Goal: Information Seeking & Learning: Understand process/instructions

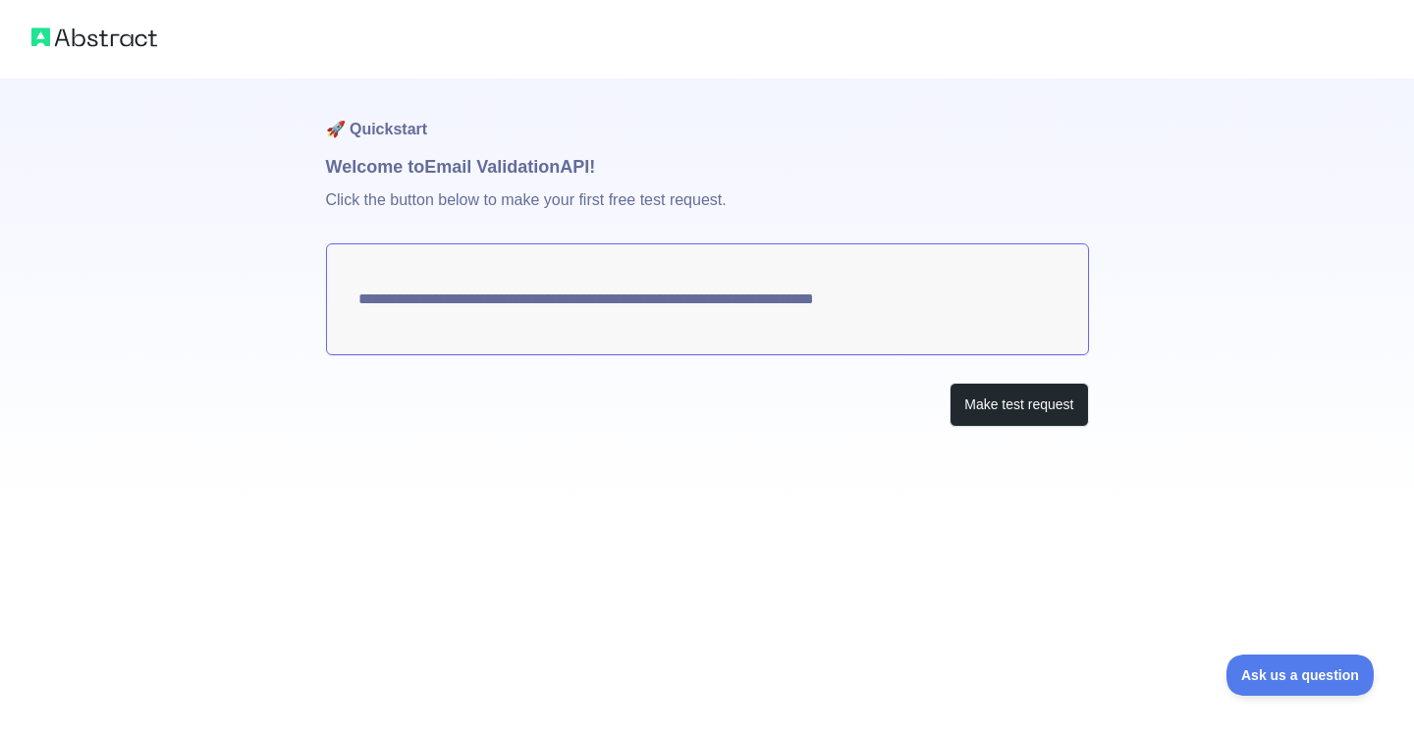
click at [894, 304] on textarea "**********" at bounding box center [707, 300] width 763 height 112
click at [1035, 390] on button "Make test request" at bounding box center [1019, 405] width 138 height 44
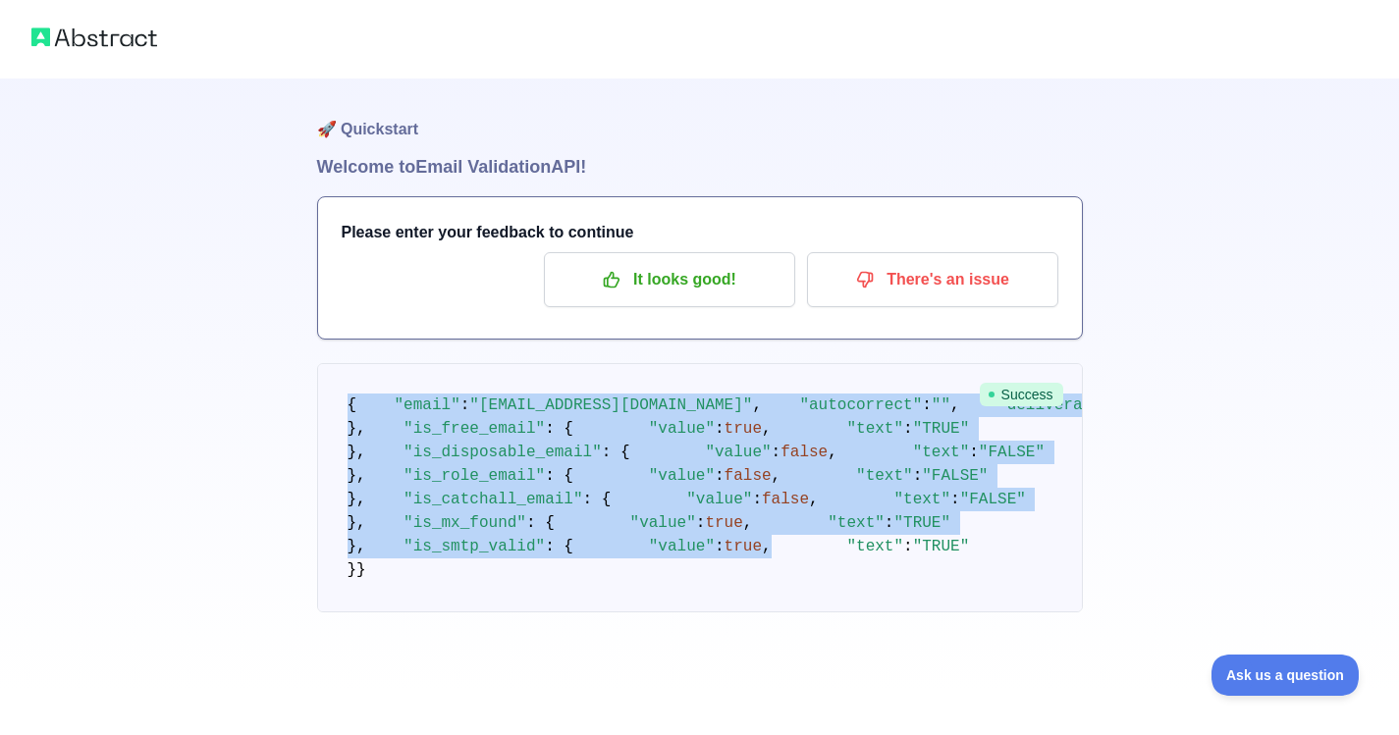
scroll to position [569, 0]
drag, startPoint x: 349, startPoint y: 399, endPoint x: 514, endPoint y: 628, distance: 282.9
click at [514, 613] on pre "{ "email" : "info.letsflyawaybd@gmail.com" , "autocorrect" : "" , "deliverabili…" at bounding box center [700, 487] width 766 height 249
copy code "{ "email" : "info.letsflyawaybd@gmail.com" , "autocorrect" : "" , "deliverabili…"
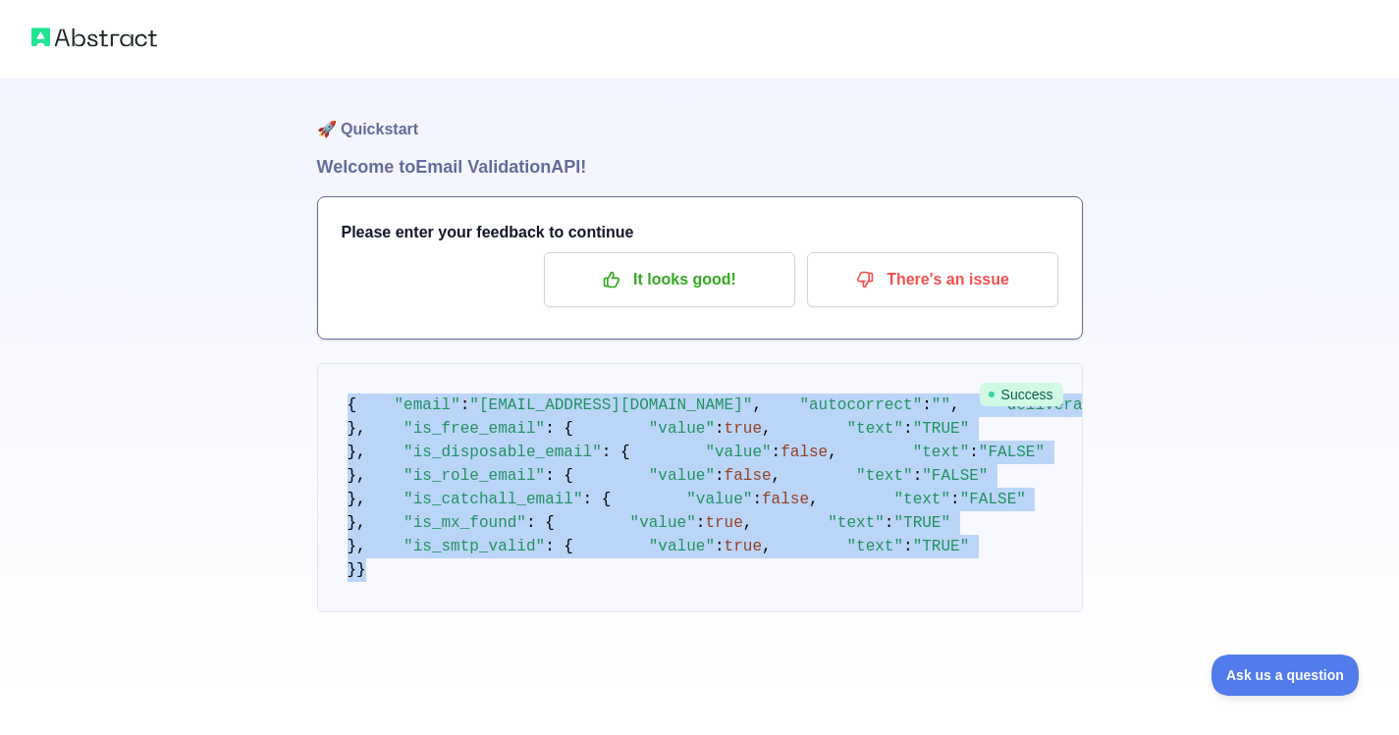
click at [703, 463] on pre "{ "email" : "info.letsflyawaybd@gmail.com" , "autocorrect" : "" , "deliverabili…" at bounding box center [700, 487] width 766 height 249
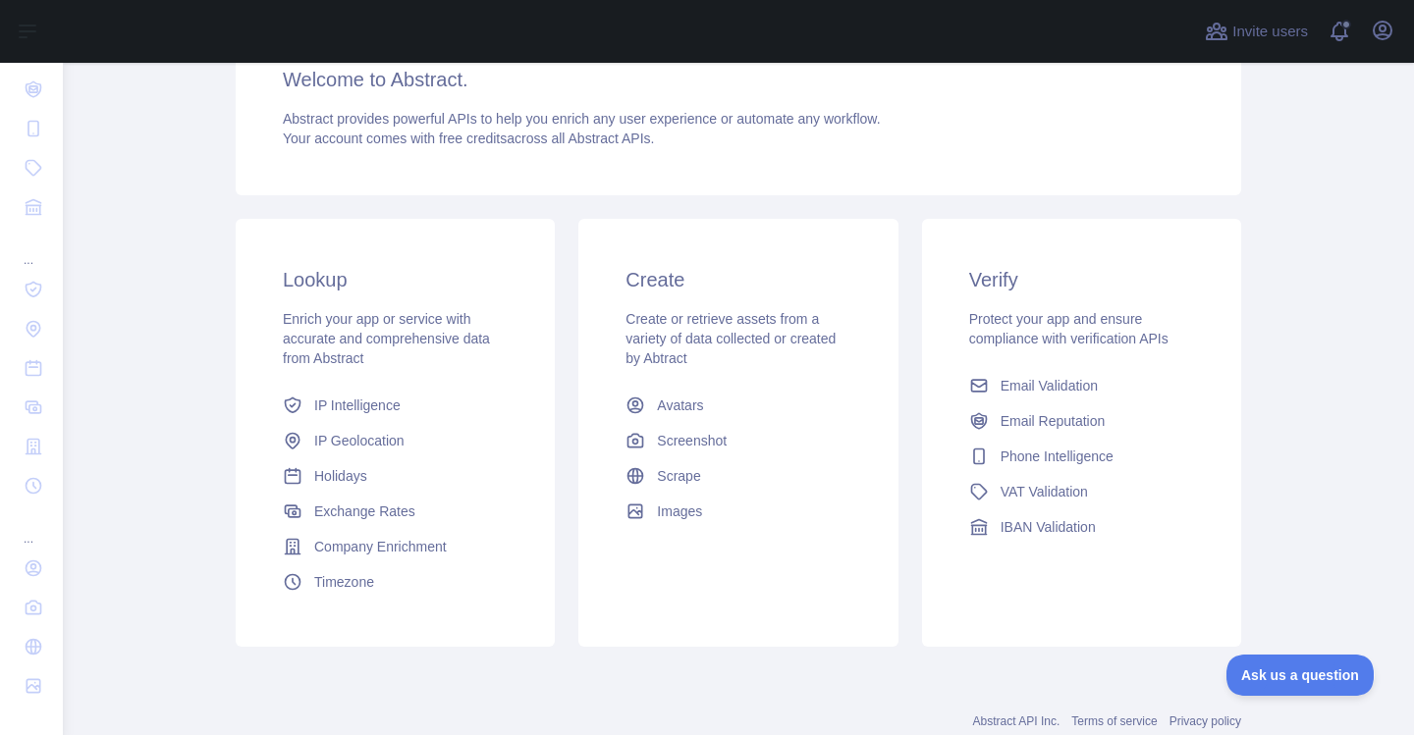
scroll to position [243, 0]
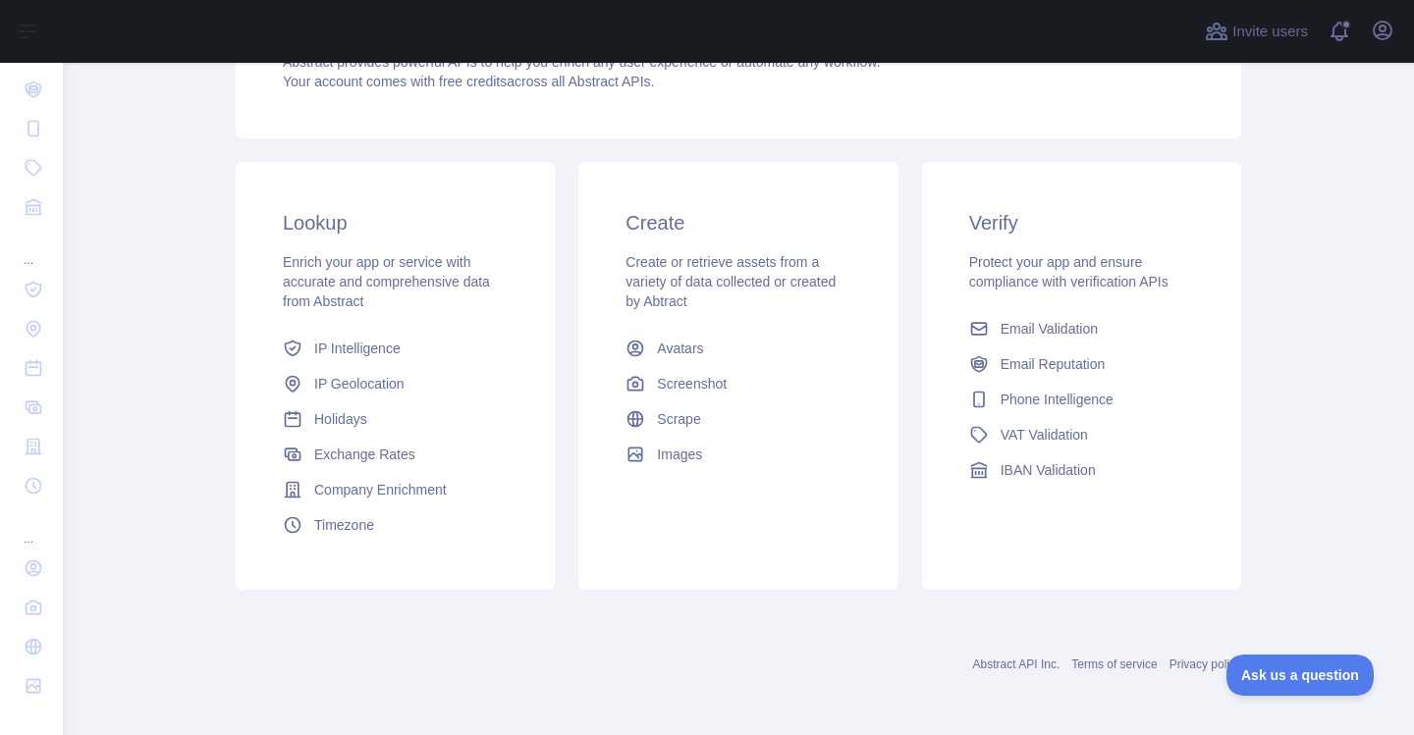
click at [644, 219] on h3 "Create" at bounding box center [738, 222] width 225 height 27
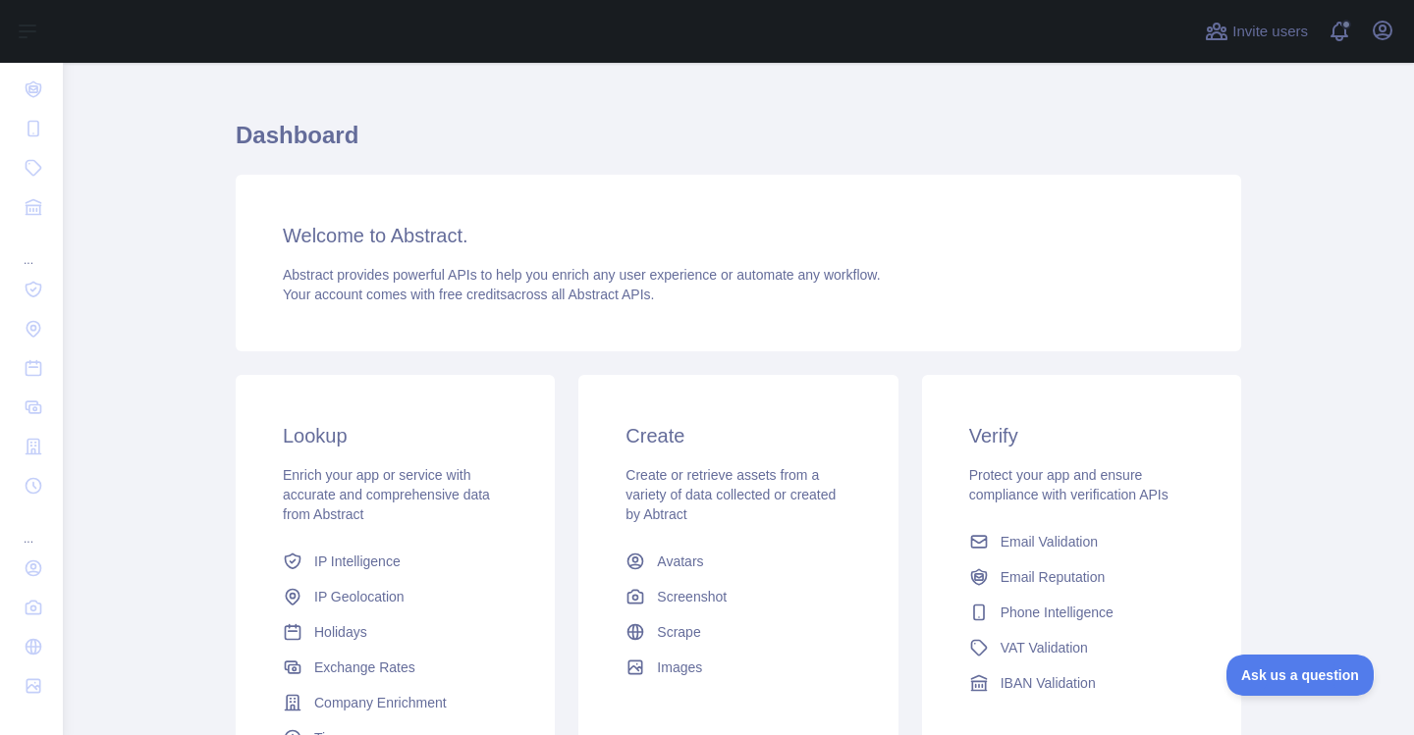
scroll to position [0, 0]
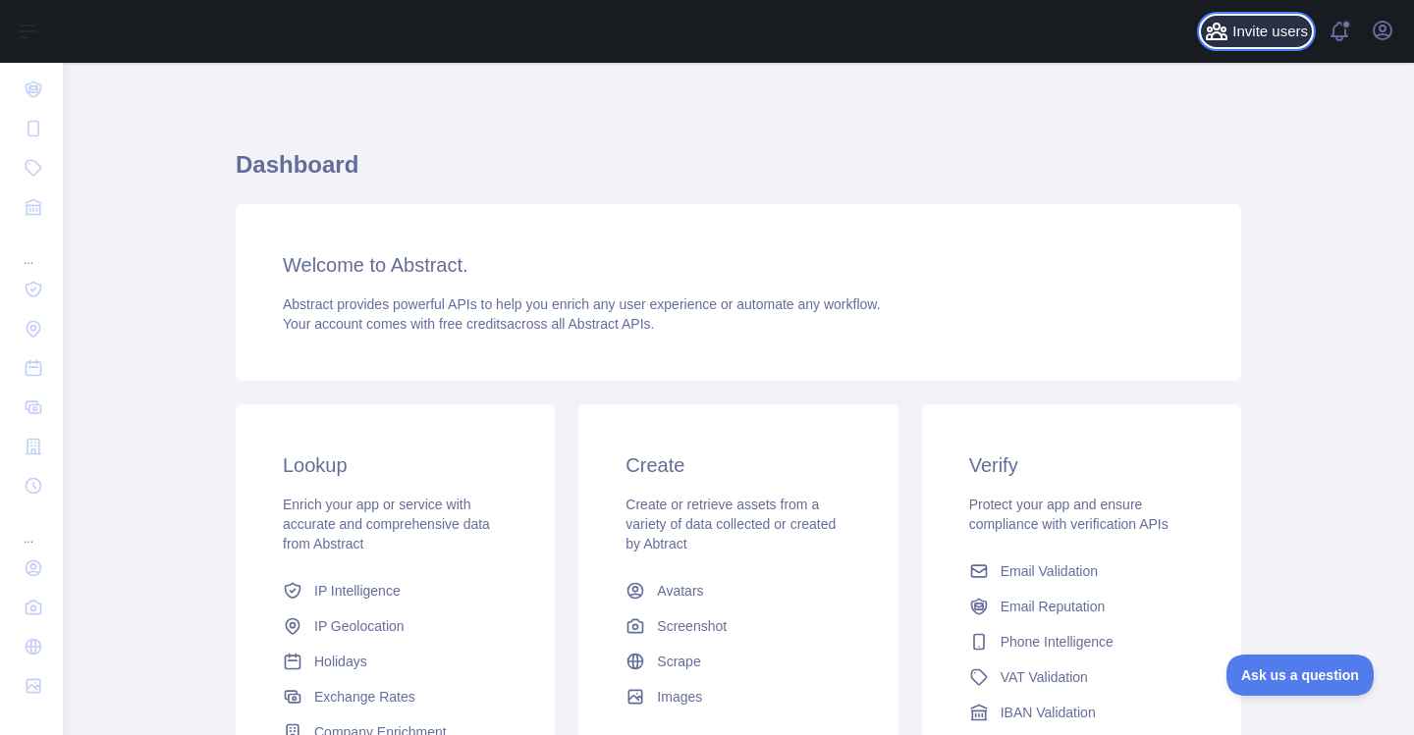
click at [1259, 35] on span "Invite users" at bounding box center [1270, 32] width 76 height 23
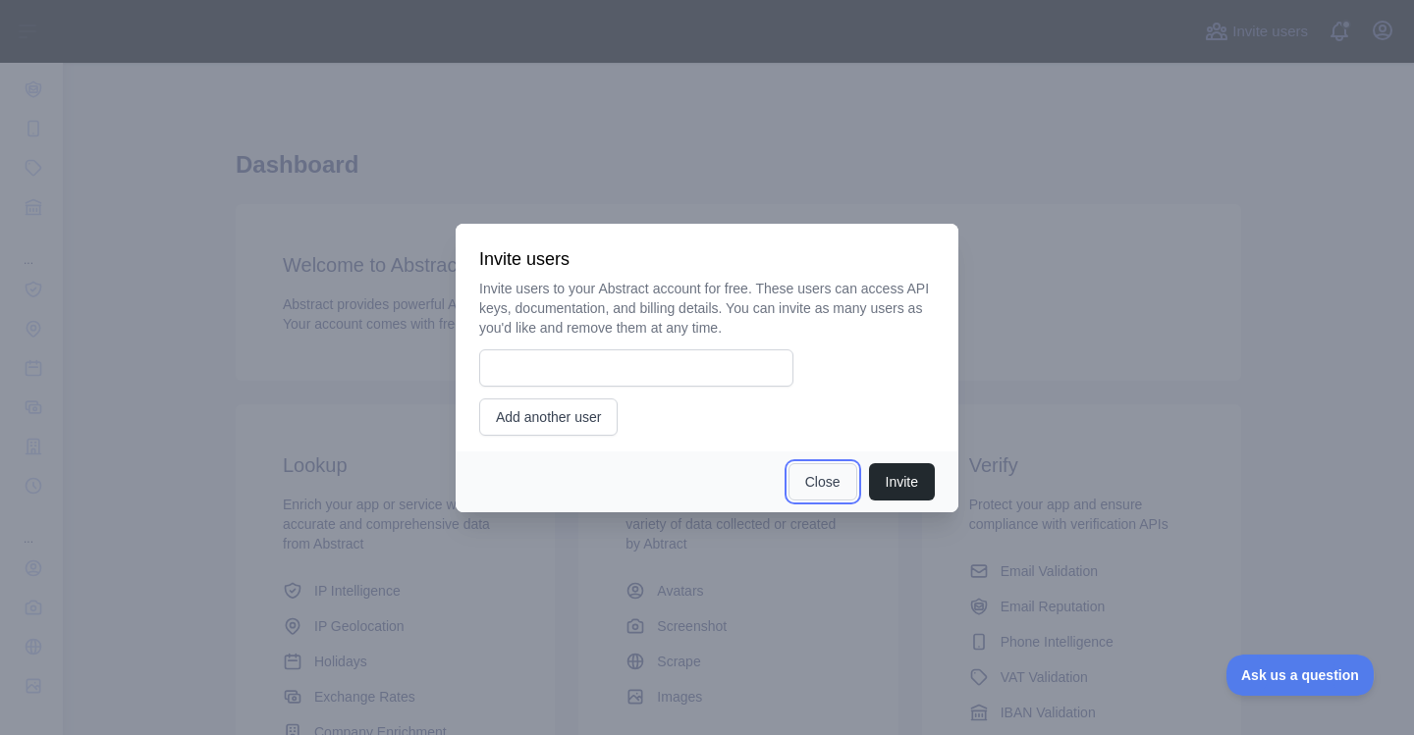
click at [809, 477] on button "Close" at bounding box center [823, 481] width 69 height 37
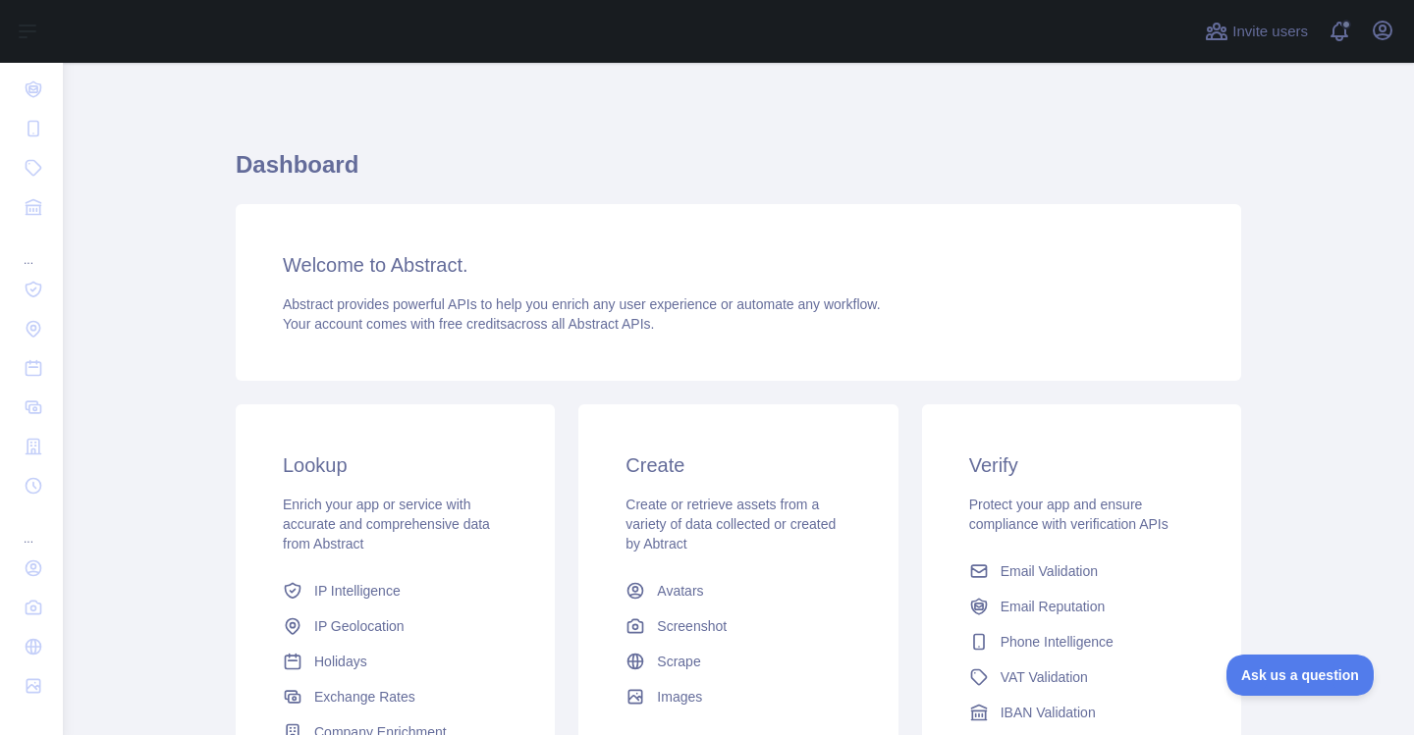
click at [1369, 14] on div "Invite users View notifications Open user menu" at bounding box center [1299, 31] width 197 height 63
click at [1374, 22] on icon "button" at bounding box center [1383, 31] width 24 height 24
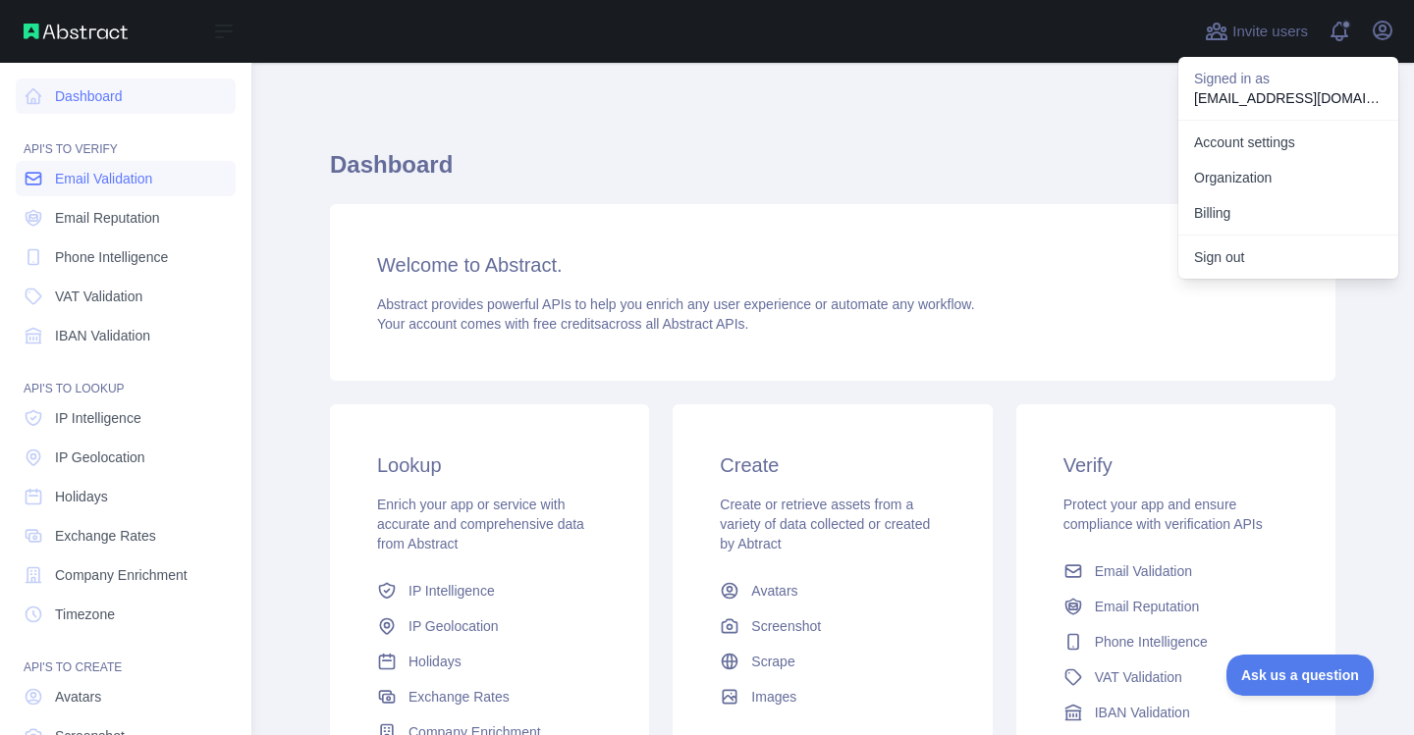
click at [159, 185] on link "Email Validation" at bounding box center [126, 178] width 220 height 35
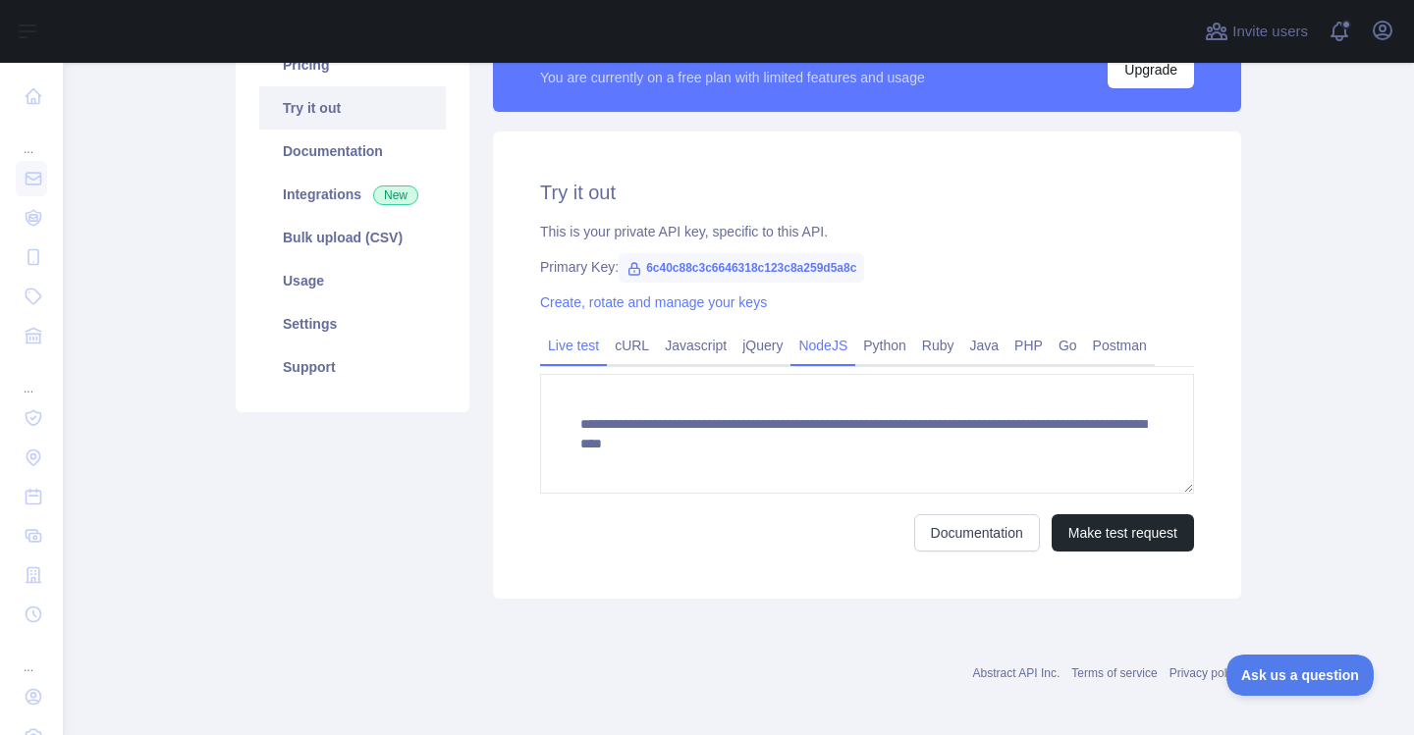
scroll to position [196, 0]
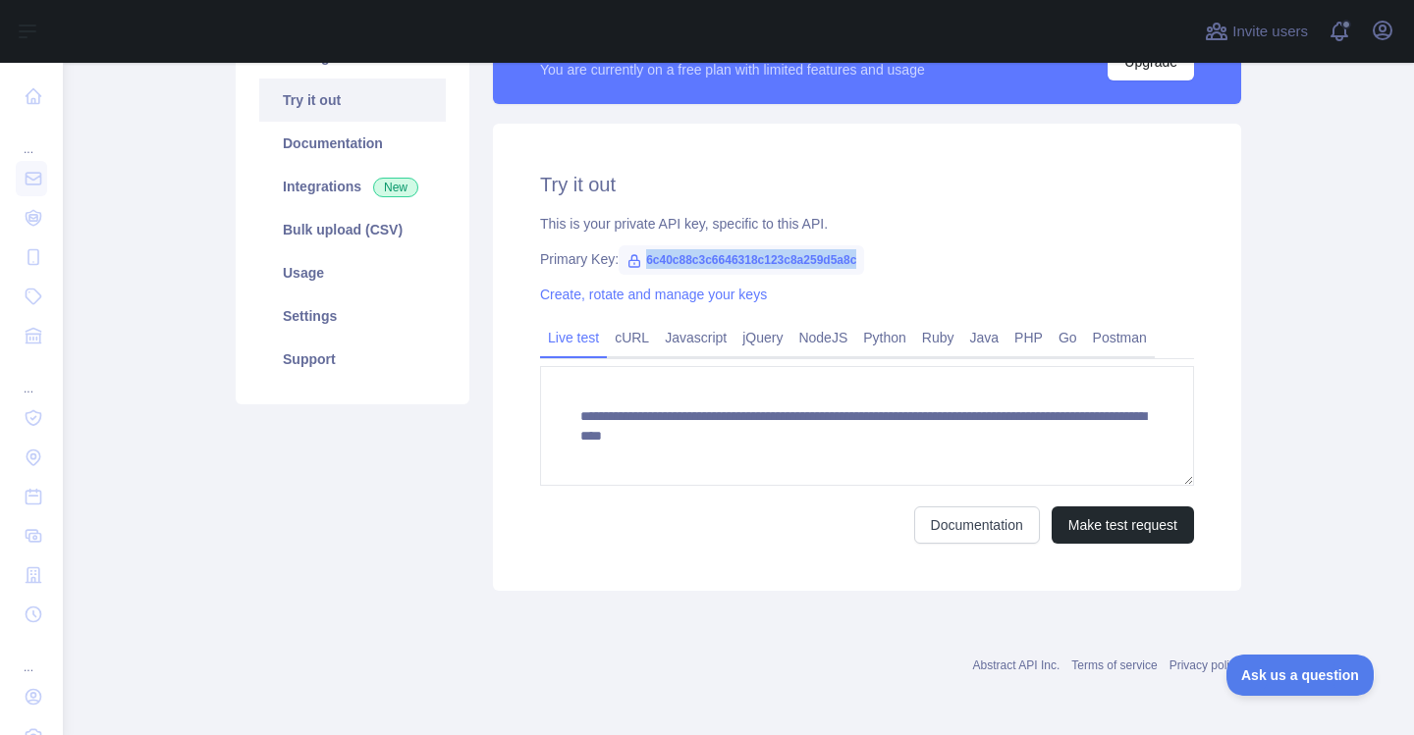
drag, startPoint x: 635, startPoint y: 258, endPoint x: 860, endPoint y: 246, distance: 225.2
click at [860, 246] on div "**********" at bounding box center [867, 357] width 748 height 467
copy span "6c40c88c3c6646318c123c8a259d5a8c"
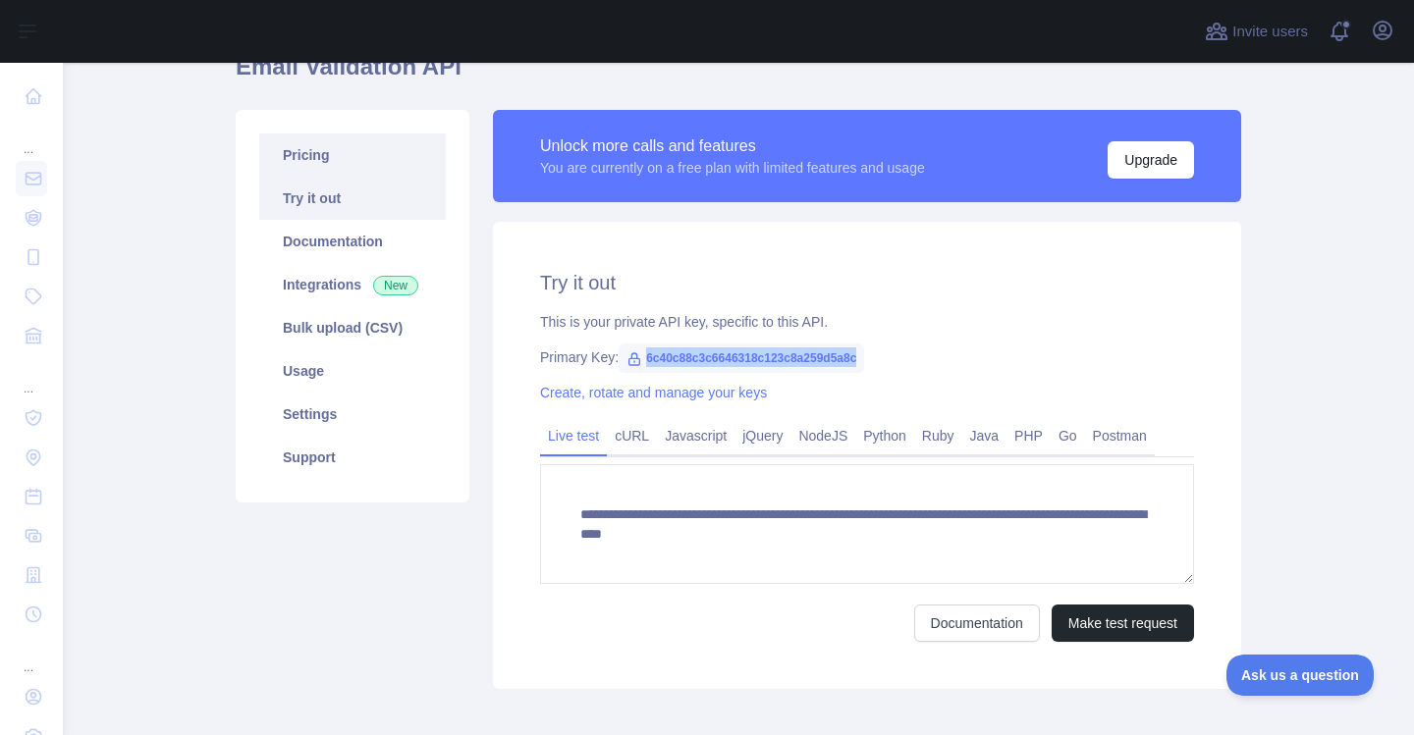
click at [361, 167] on link "Pricing" at bounding box center [352, 155] width 187 height 43
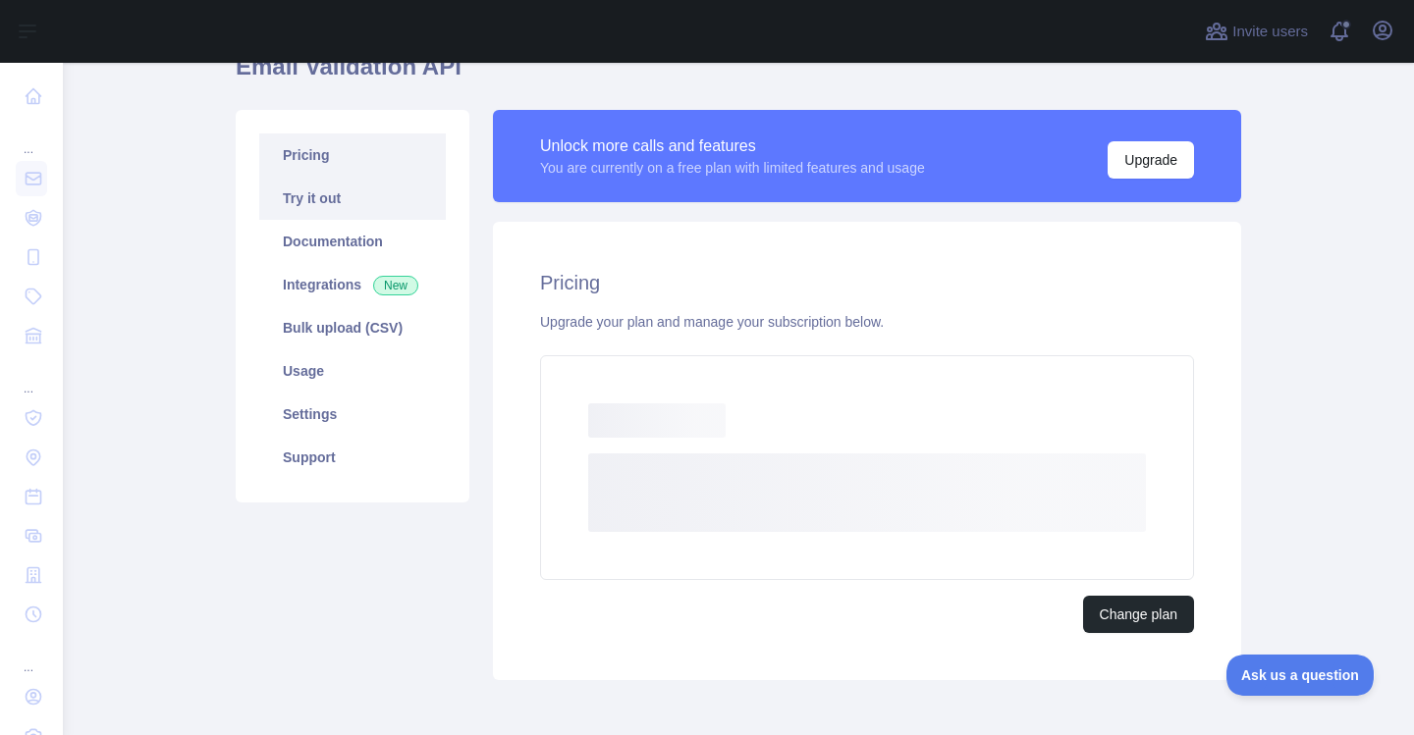
click at [351, 199] on link "Try it out" at bounding box center [352, 198] width 187 height 43
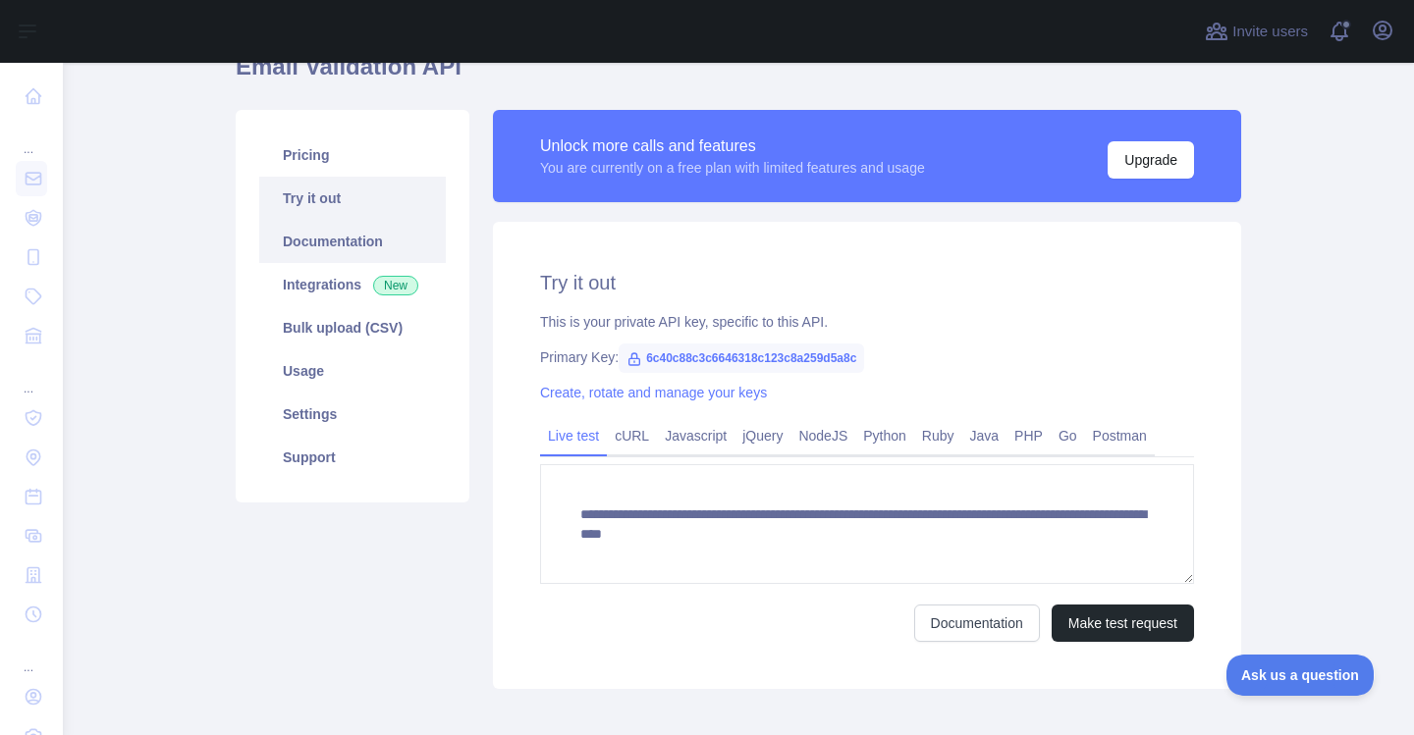
click at [344, 230] on link "Documentation" at bounding box center [352, 241] width 187 height 43
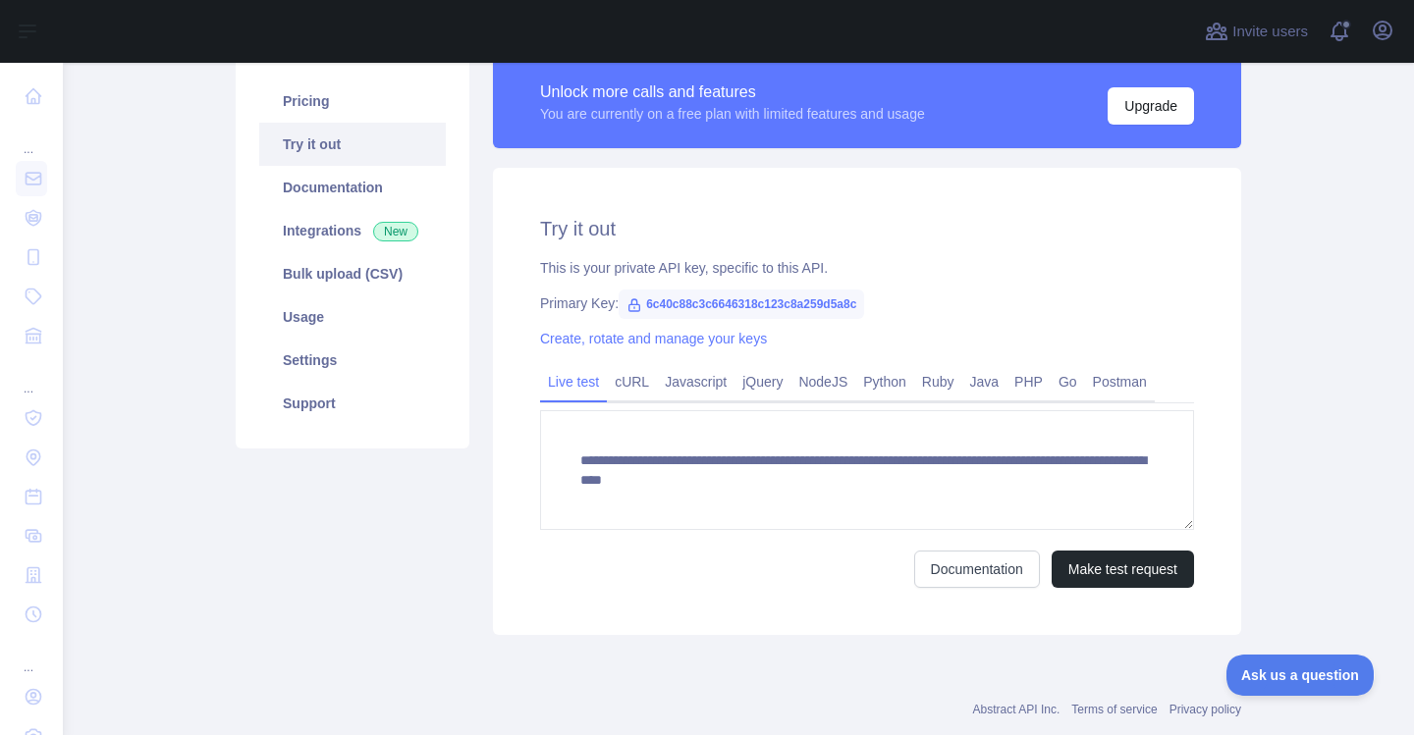
scroll to position [197, 0]
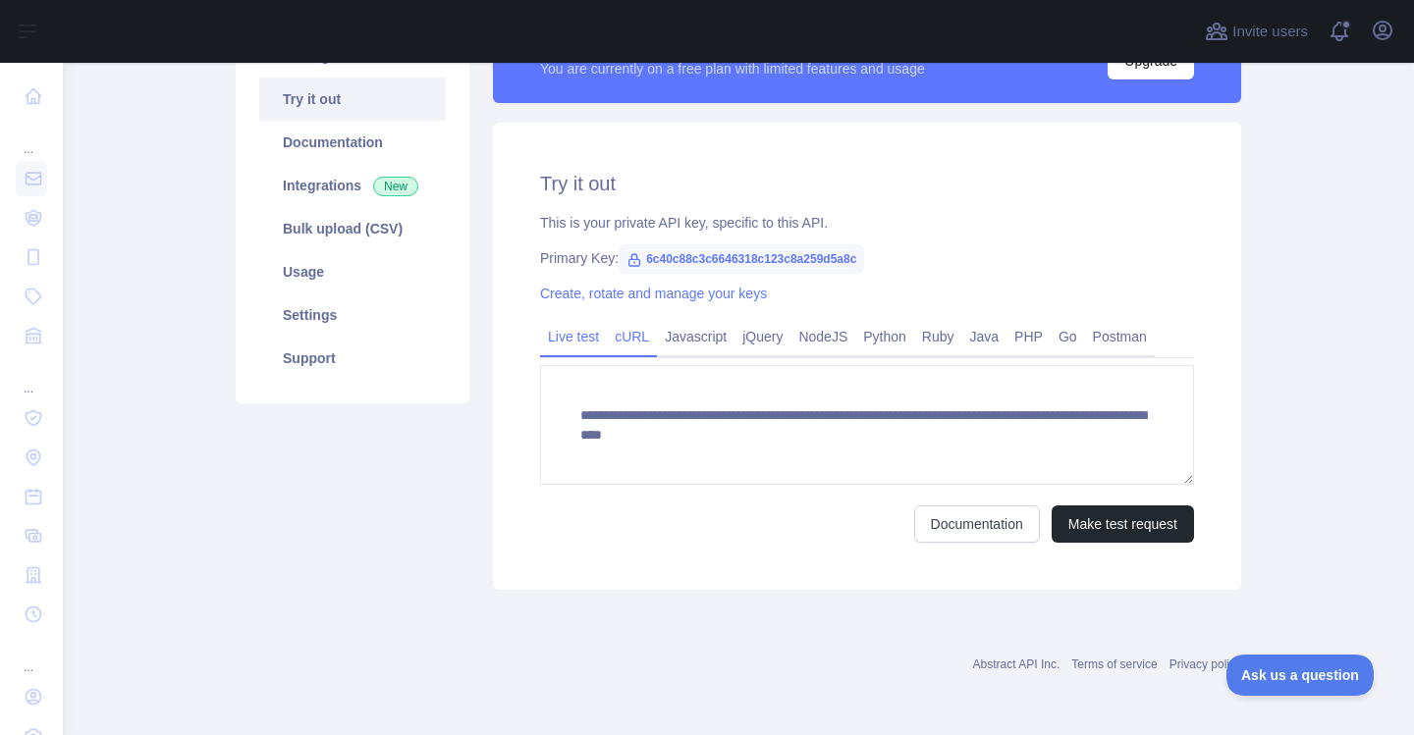
click at [637, 339] on link "cURL" at bounding box center [632, 336] width 50 height 31
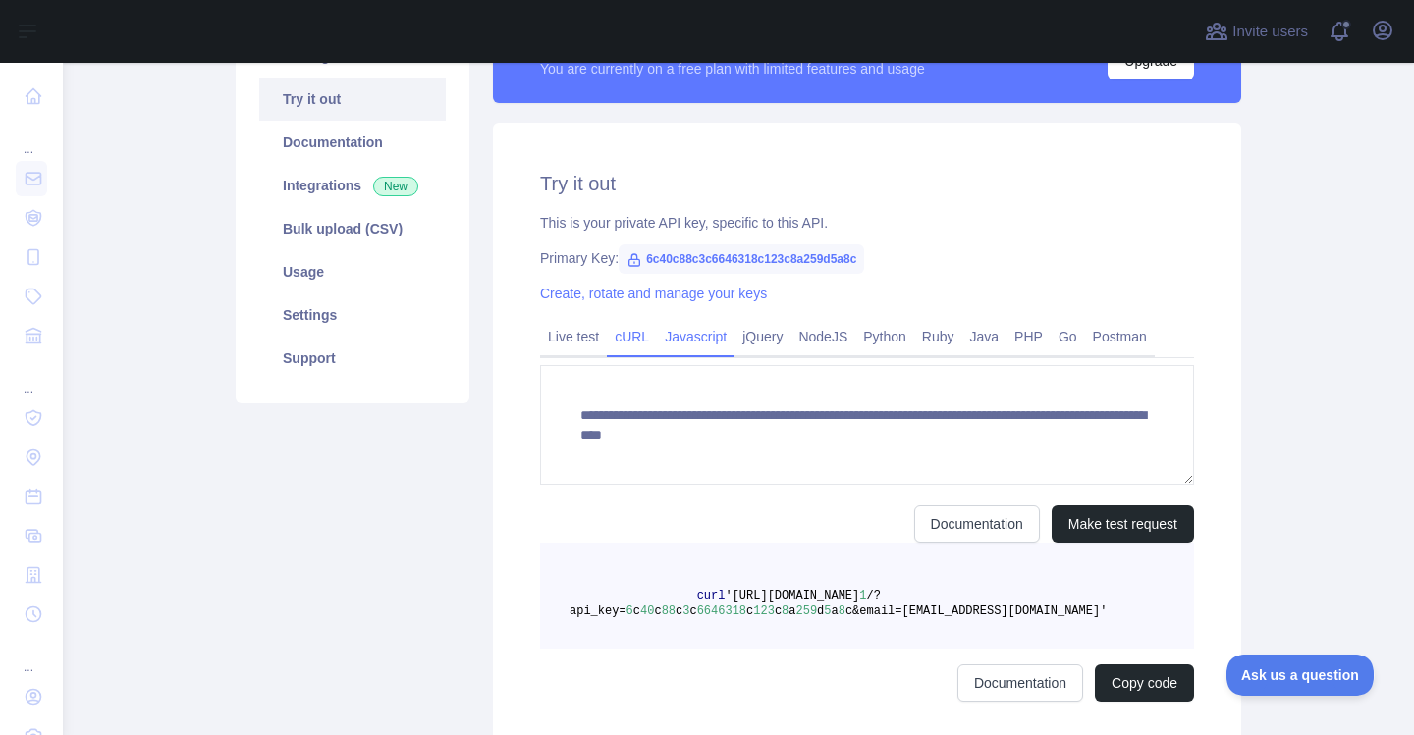
scroll to position [179, 0]
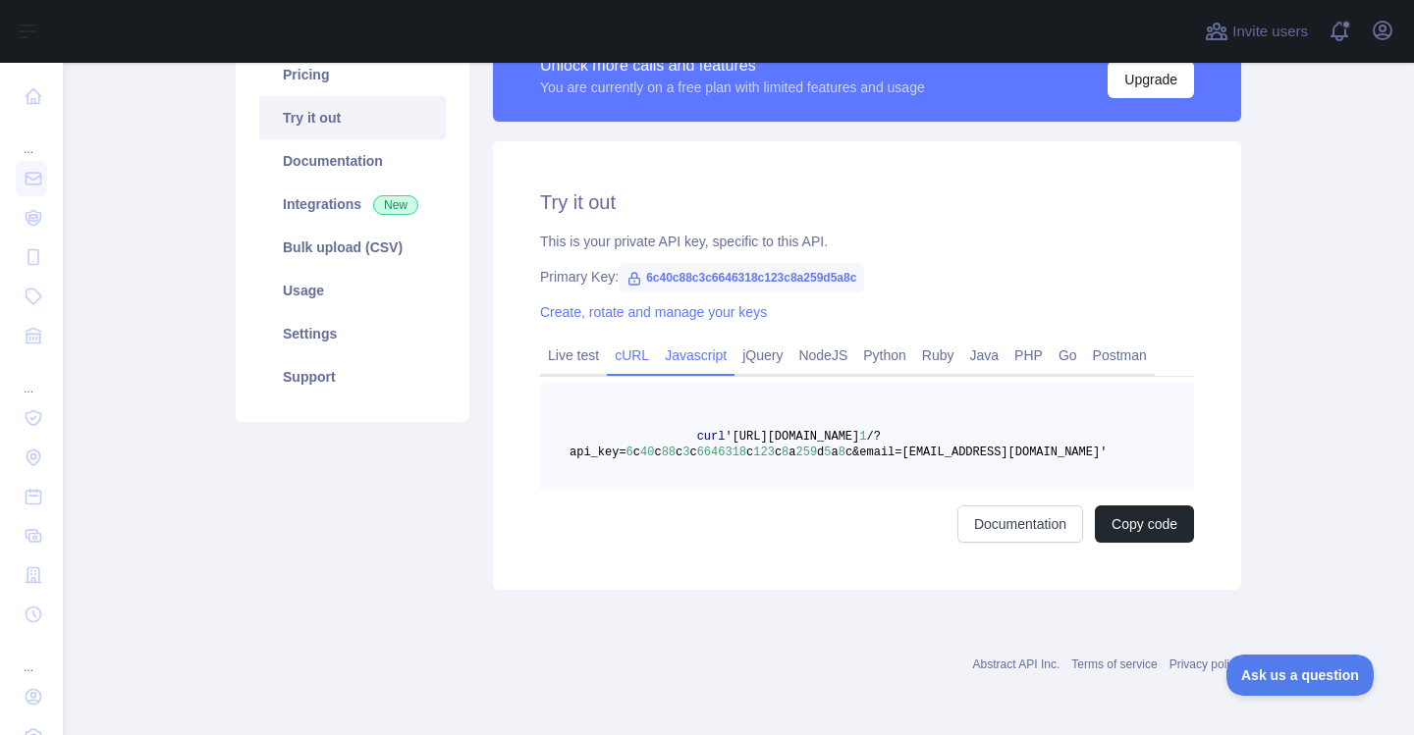
click at [700, 334] on div "Try it out This is your private API key, specific to this API. Primary Key: 6c4…" at bounding box center [867, 365] width 748 height 449
click at [681, 372] on div "Javascript" at bounding box center [696, 361] width 78 height 30
click at [683, 365] on link "Javascript" at bounding box center [696, 355] width 78 height 31
